Goal: Navigation & Orientation: Find specific page/section

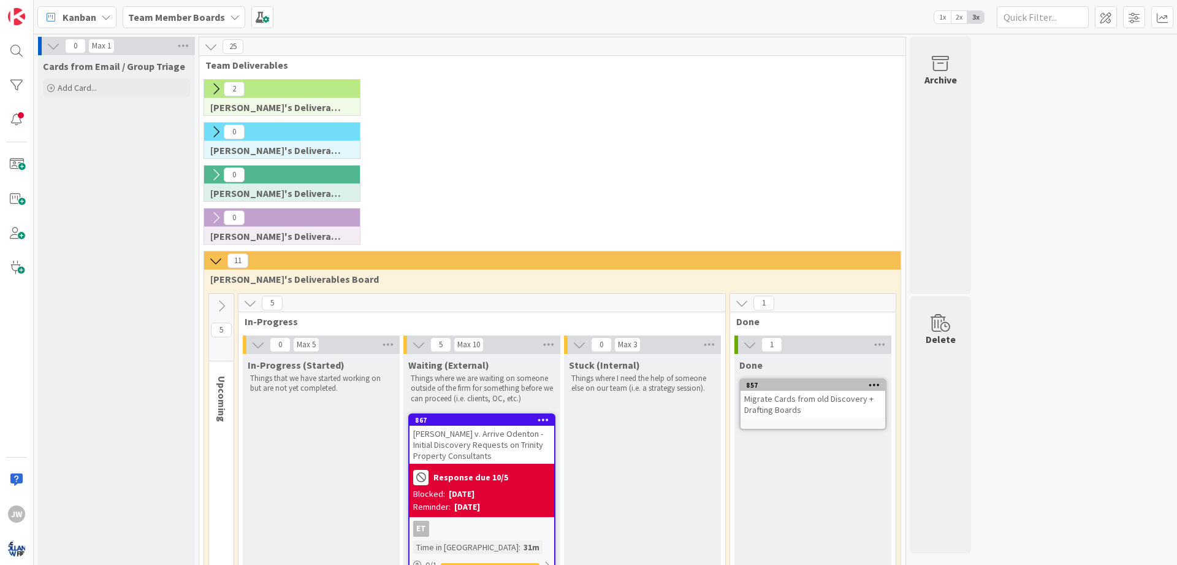
click at [218, 89] on icon at bounding box center [215, 88] width 13 height 13
click at [218, 85] on icon at bounding box center [215, 88] width 13 height 13
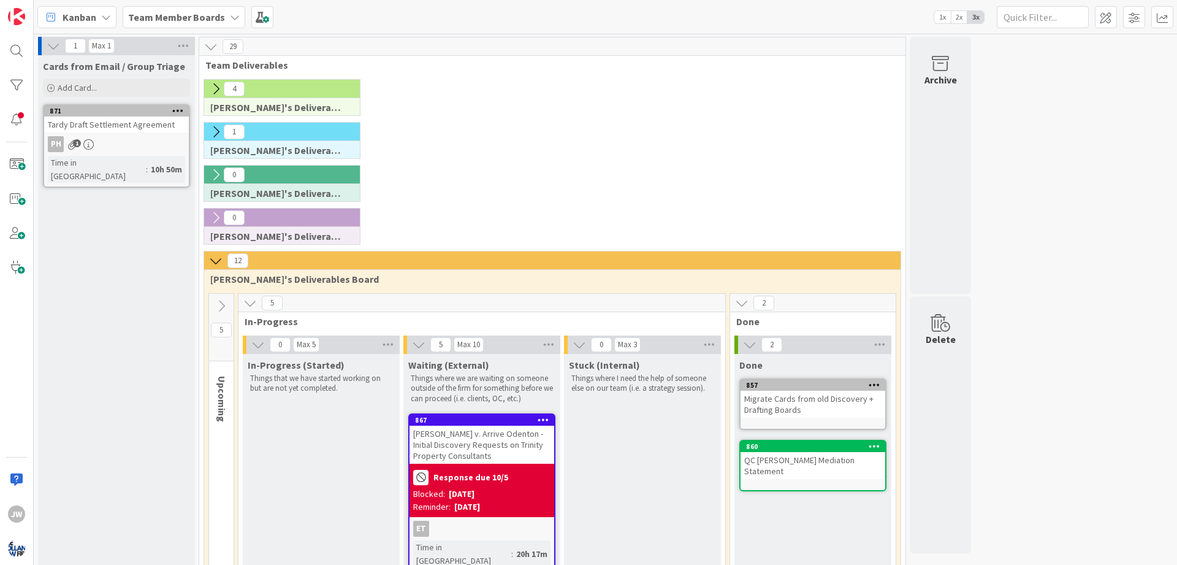
click at [216, 90] on icon at bounding box center [215, 88] width 13 height 13
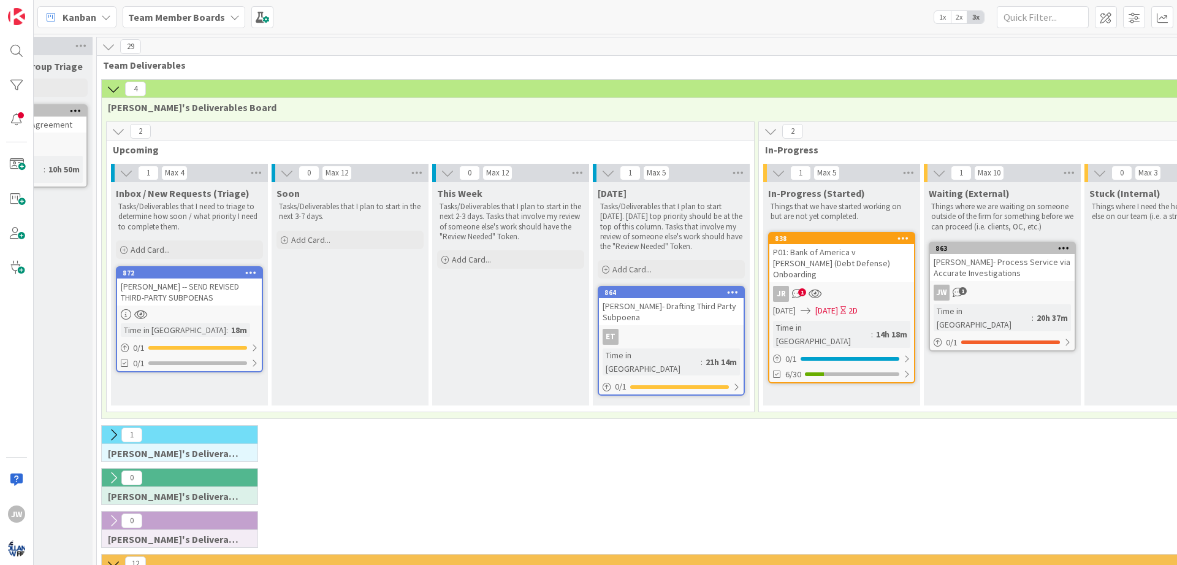
scroll to position [0, 110]
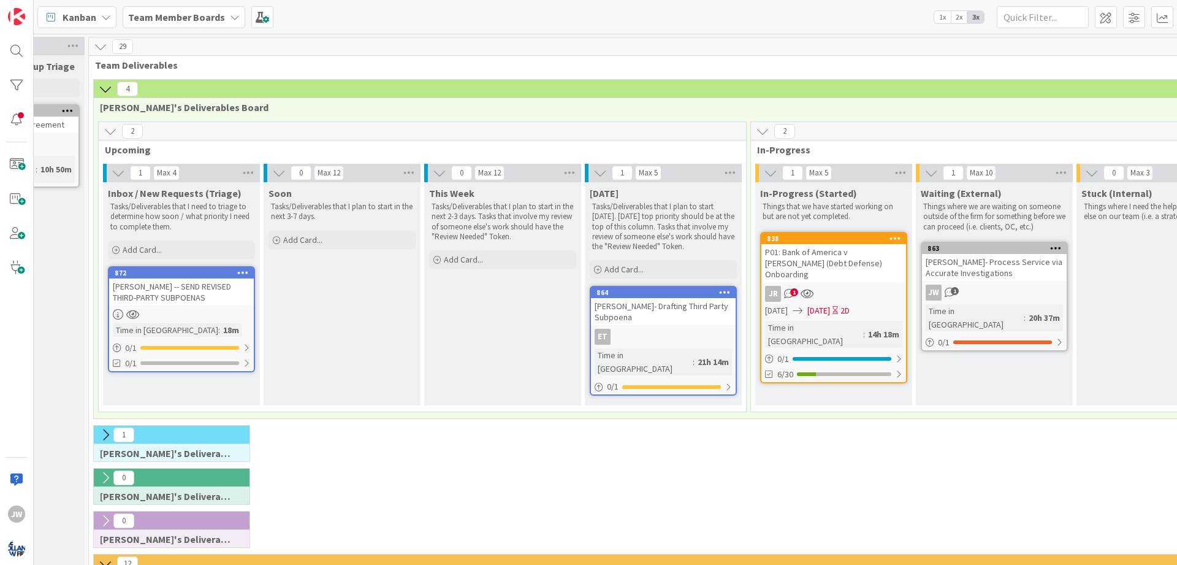
click at [351, 479] on div "0 Ann's Deliverables Board" at bounding box center [753, 489] width 1324 height 43
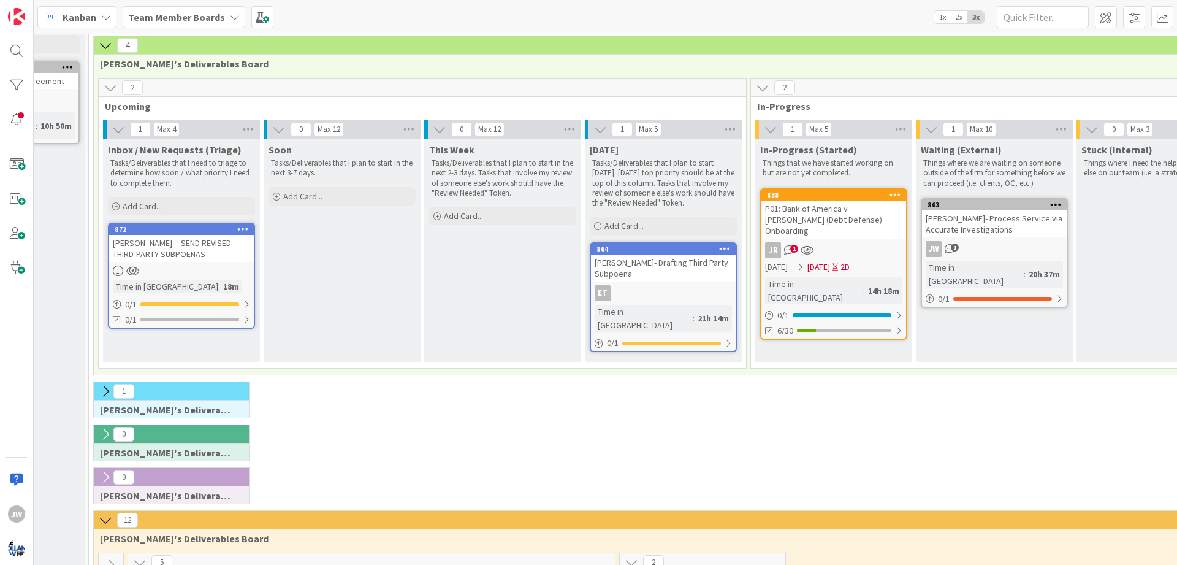
scroll to position [74, 110]
